Goal: Transaction & Acquisition: Purchase product/service

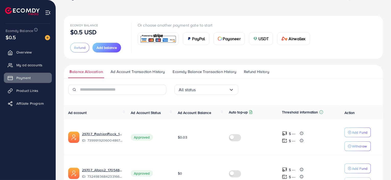
scroll to position [48, 0]
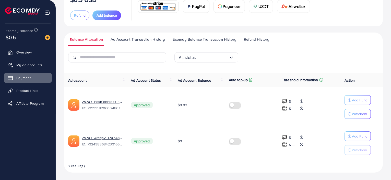
click at [160, 8] on img at bounding box center [158, 6] width 38 height 11
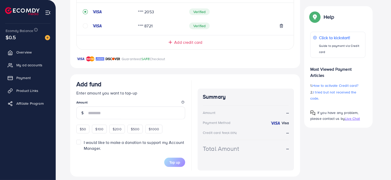
scroll to position [132, 0]
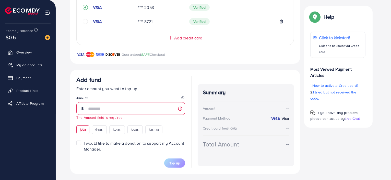
click at [82, 124] on div "$50 $100 $200 $500 $1000" at bounding box center [128, 129] width 105 height 10
click at [81, 130] on span "$50" at bounding box center [83, 129] width 6 height 5
type input "**"
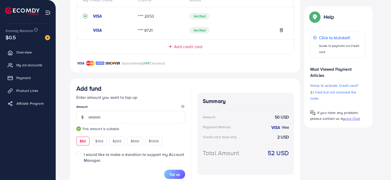
scroll to position [136, 0]
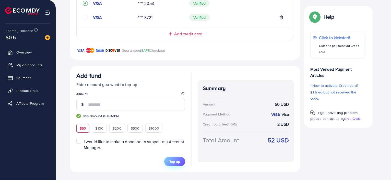
click at [175, 161] on span "Top up" at bounding box center [174, 161] width 11 height 5
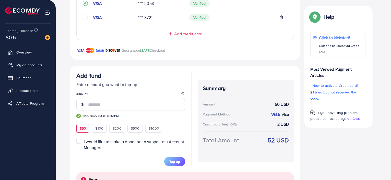
scroll to position [162, 0]
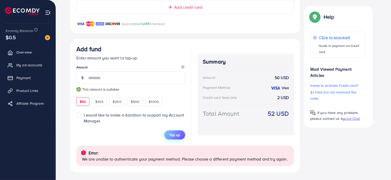
click at [173, 135] on span "Top up" at bounding box center [174, 134] width 11 height 5
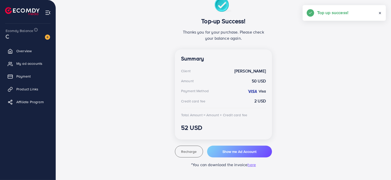
scroll to position [99, 0]
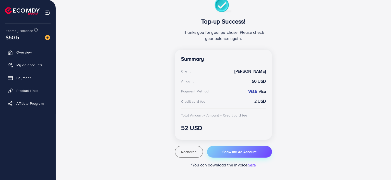
click at [238, 148] on button "Show me Ad Account" at bounding box center [239, 152] width 65 height 12
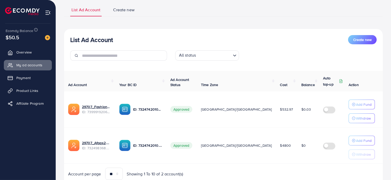
scroll to position [55, 0]
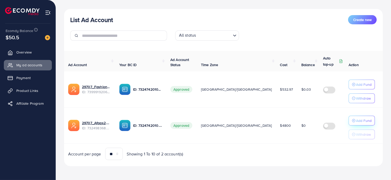
click at [359, 122] on p "Add Fund" at bounding box center [364, 120] width 16 height 6
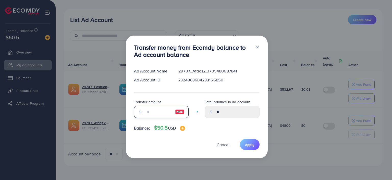
click at [155, 113] on input "number" at bounding box center [159, 111] width 26 height 12
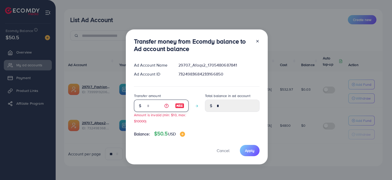
type input "**"
type input "*****"
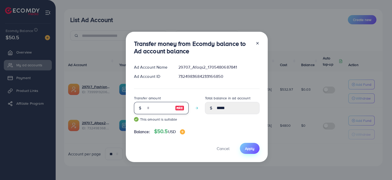
type input "**"
click at [253, 147] on span "Apply" at bounding box center [249, 148] width 9 height 5
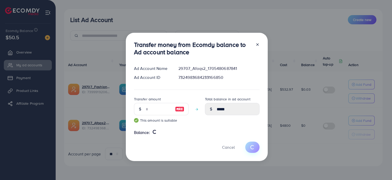
type input "*"
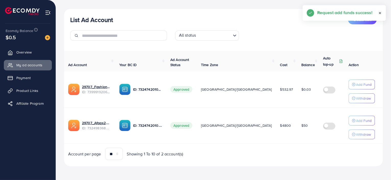
scroll to position [0, 0]
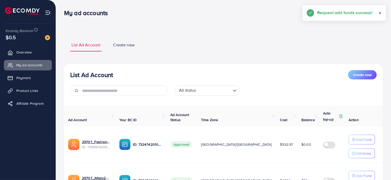
drag, startPoint x: 164, startPoint y: 9, endPoint x: 165, endPoint y: -31, distance: 39.9
click at [165, 0] on html "My ad accounts Help Center Contact Support Plans and Pricing Term and policy Ab…" at bounding box center [195, 90] width 391 height 180
